Goal: Information Seeking & Learning: Check status

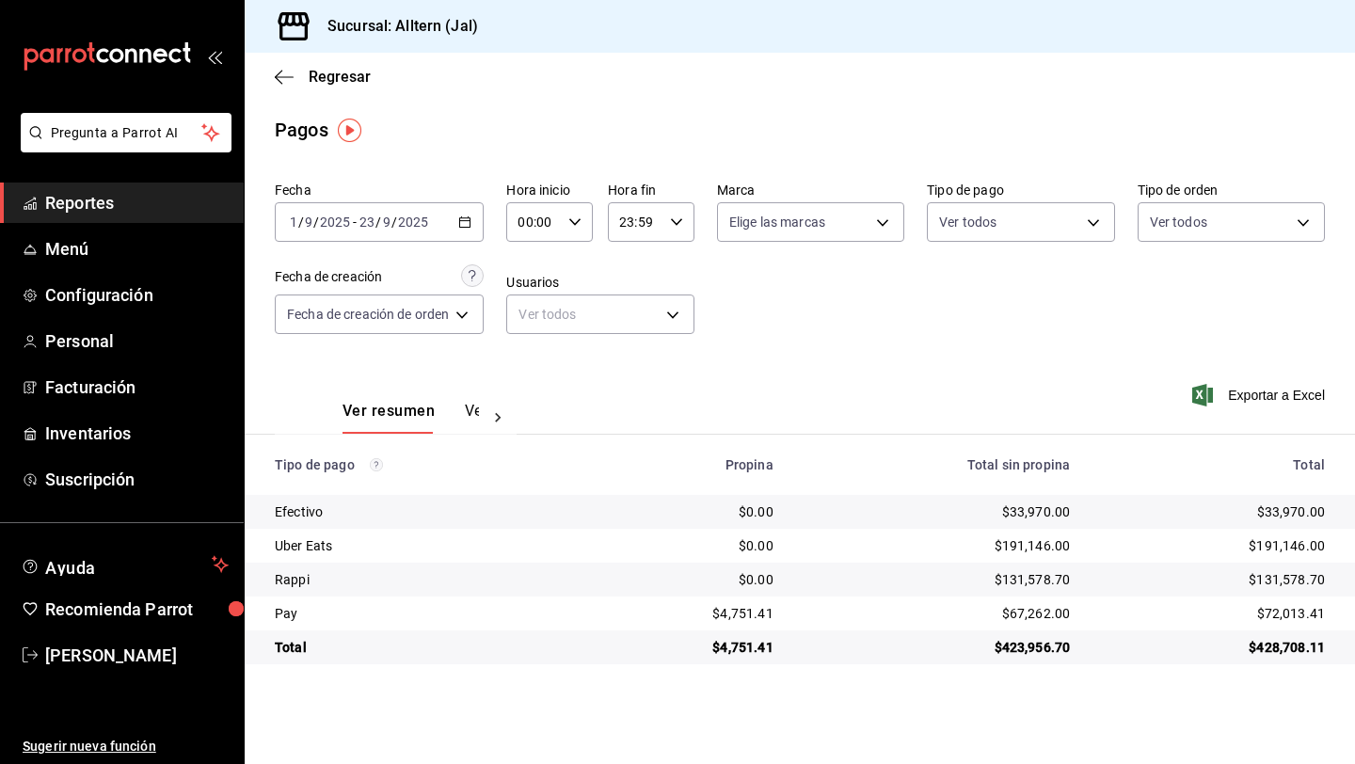
click at [98, 202] on span "Reportes" at bounding box center [137, 202] width 184 height 25
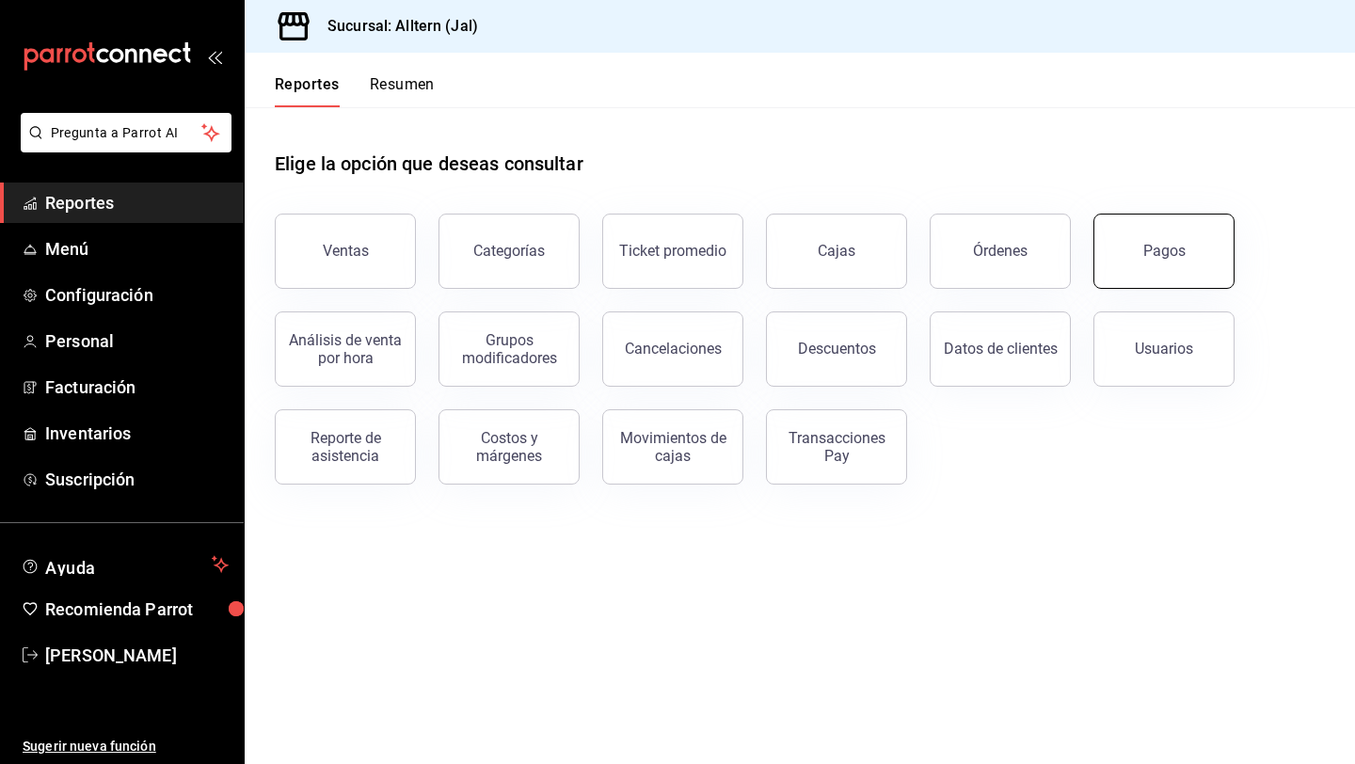
click at [1154, 244] on div "Pagos" at bounding box center [1164, 251] width 42 height 18
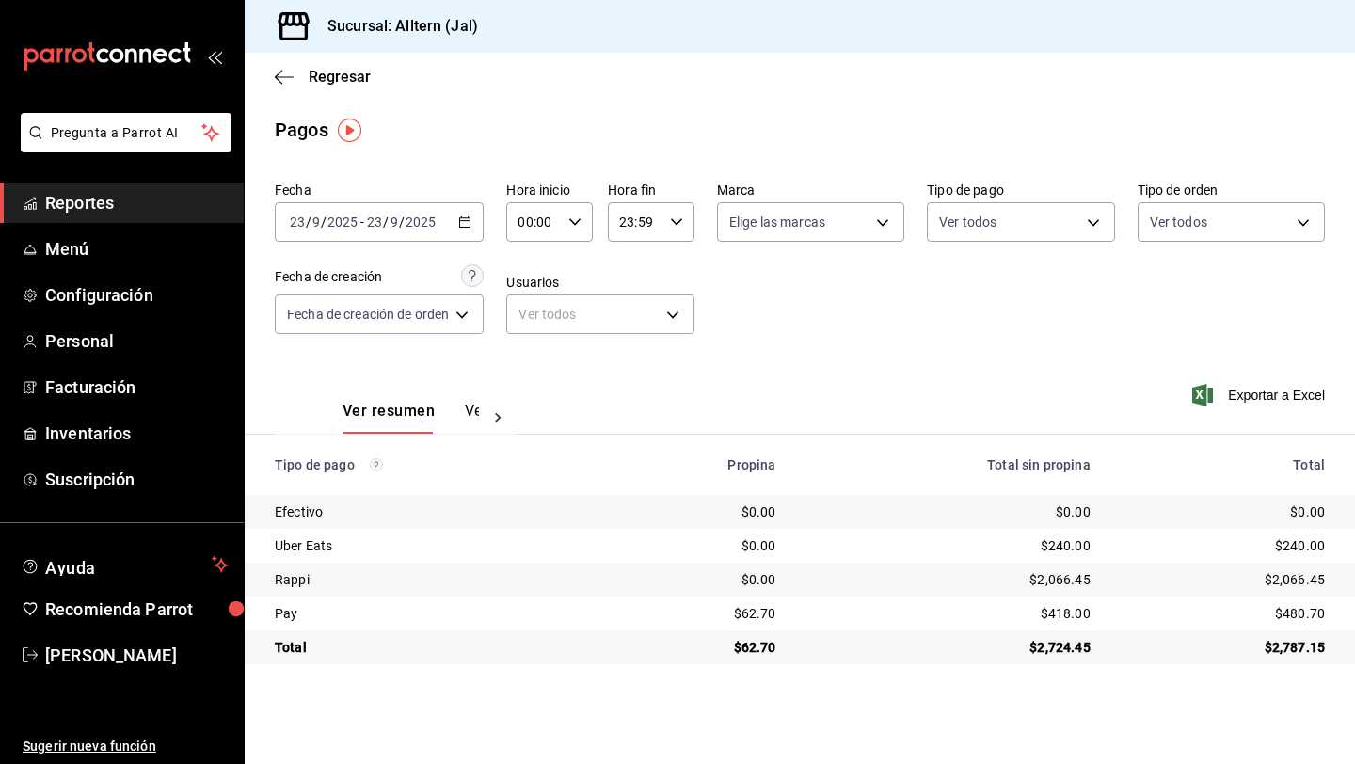
click at [466, 222] on icon "button" at bounding box center [464, 222] width 13 height 13
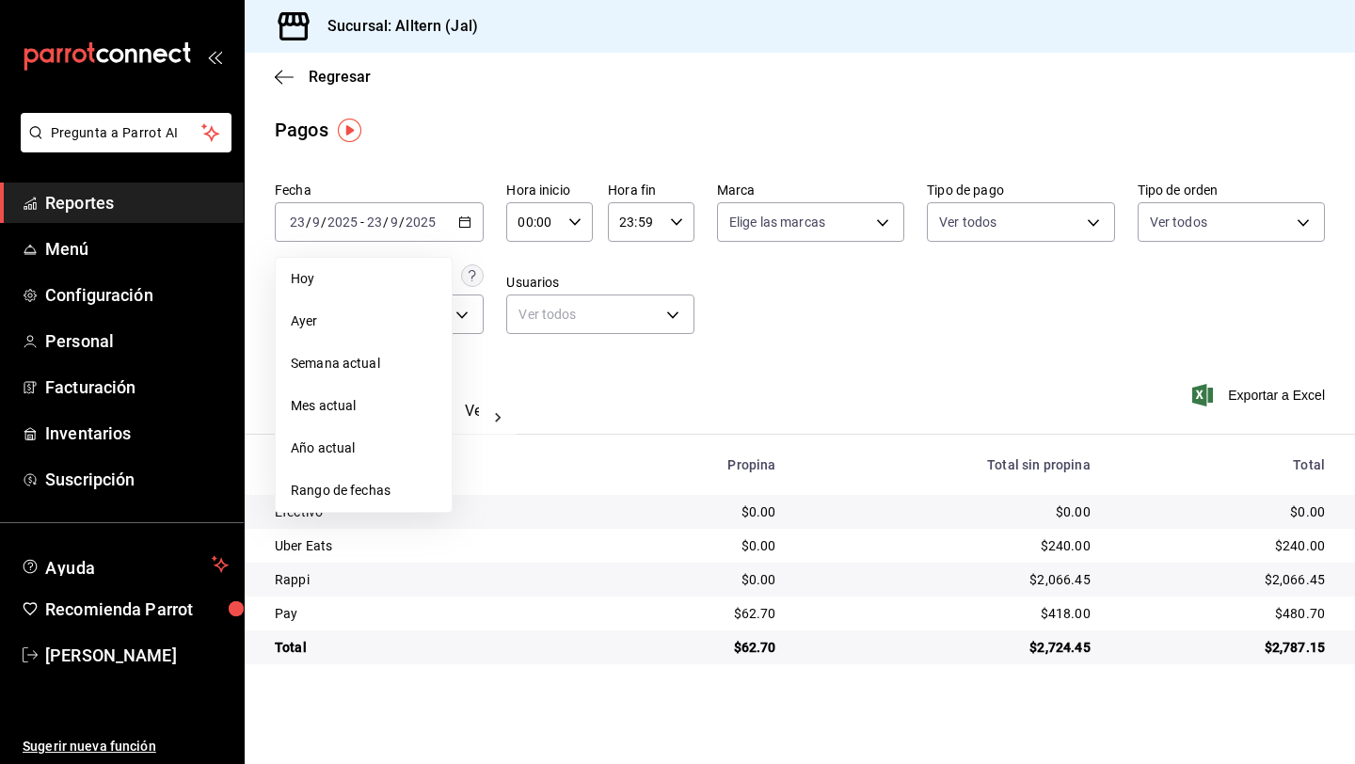
click at [328, 407] on span "Mes actual" at bounding box center [364, 406] width 146 height 20
